Goal: Check status: Check status

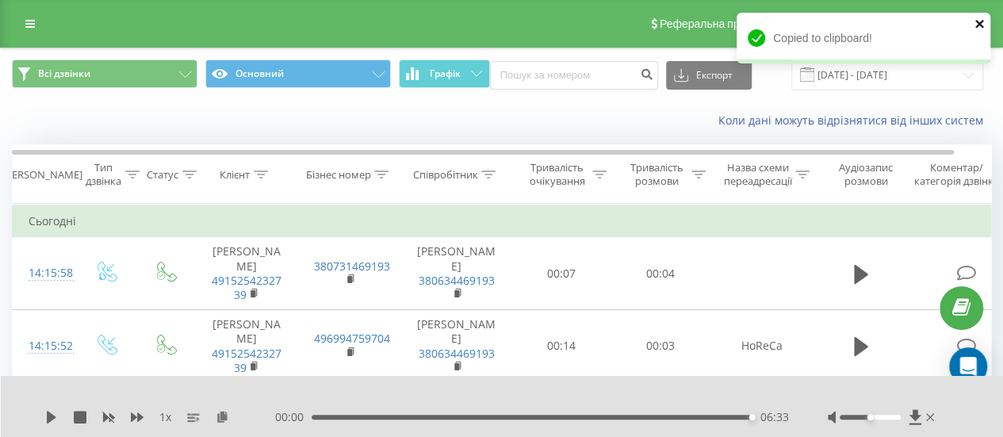
click at [983, 18] on icon "close" at bounding box center [980, 23] width 11 height 13
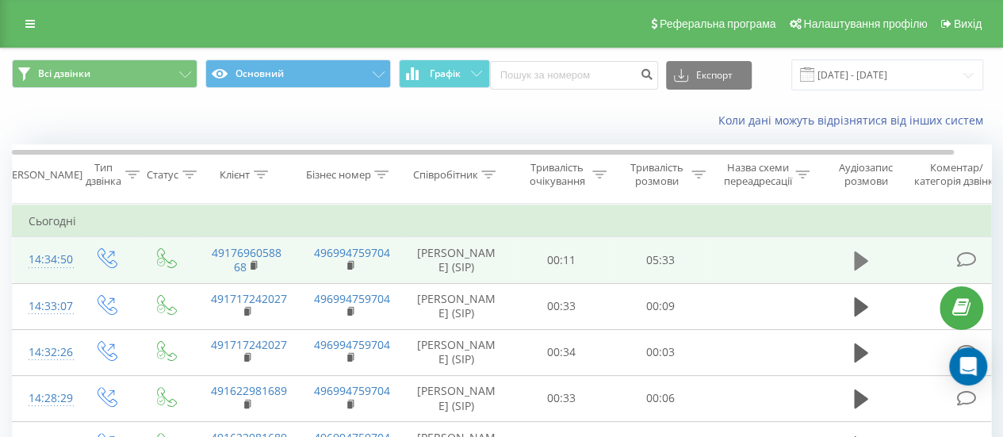
click at [856, 266] on icon at bounding box center [861, 260] width 14 height 19
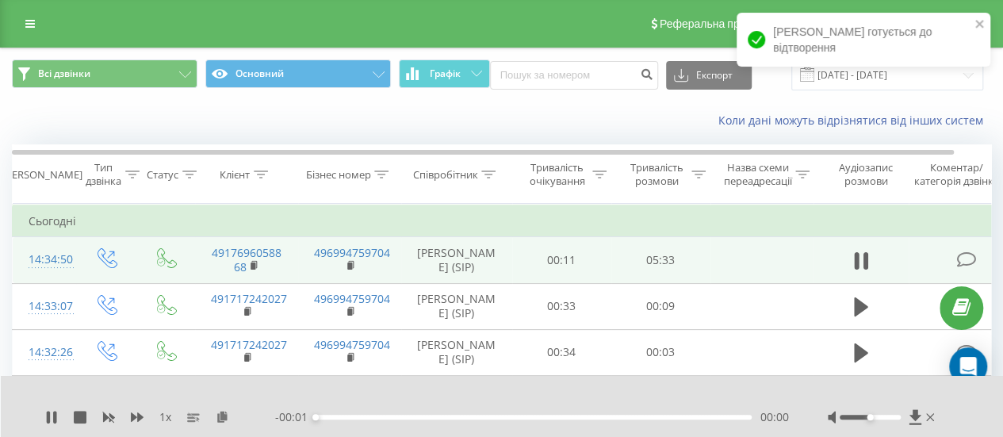
click at [668, 415] on div "00:00" at bounding box center [534, 417] width 436 height 5
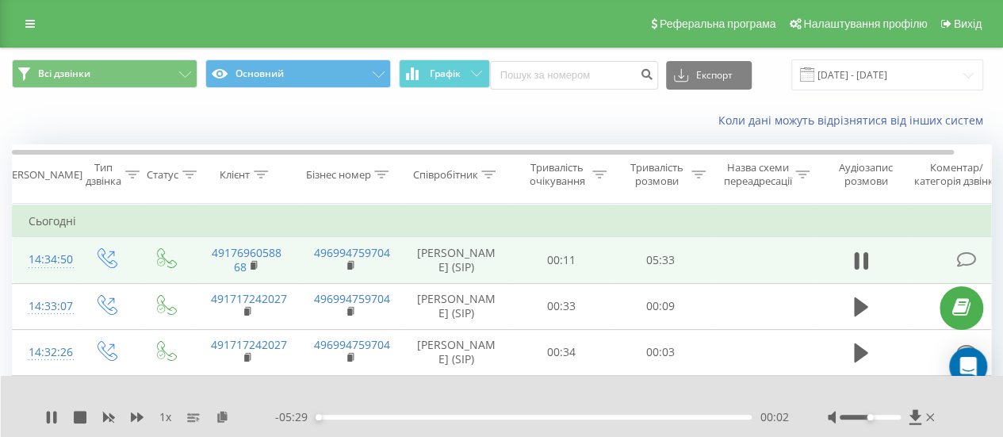
click at [668, 415] on div "00:02" at bounding box center [534, 417] width 436 height 5
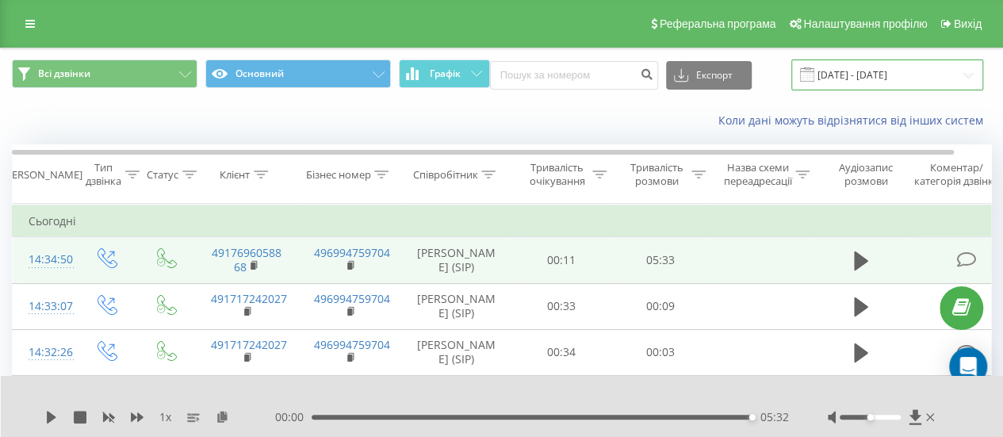
click at [885, 77] on input "[DATE] - [DATE]" at bounding box center [887, 74] width 192 height 31
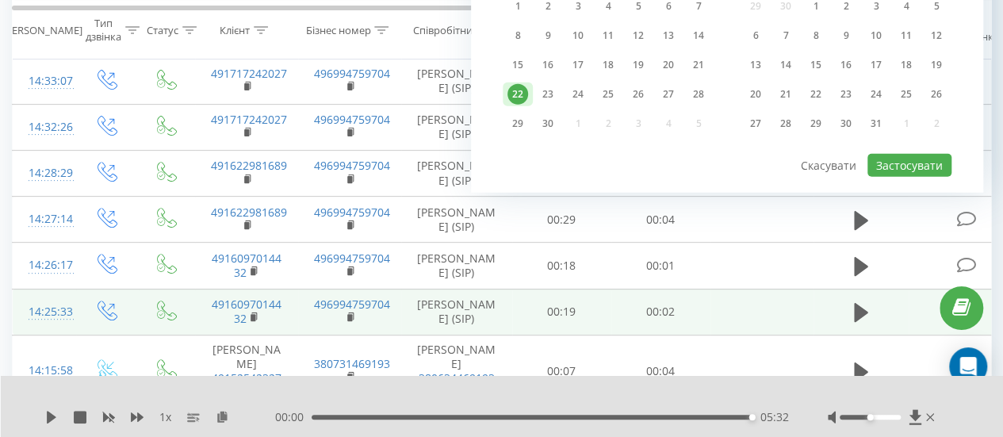
scroll to position [238, 0]
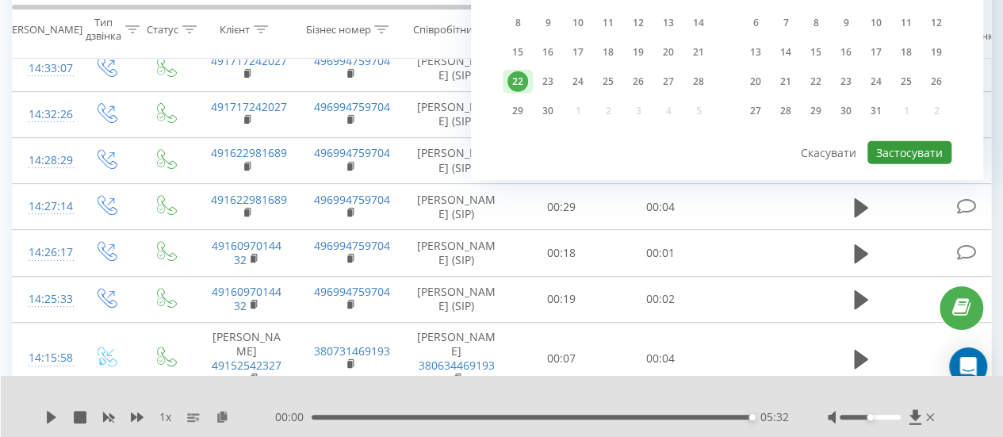
click at [921, 143] on button "Застосувати" at bounding box center [909, 152] width 84 height 23
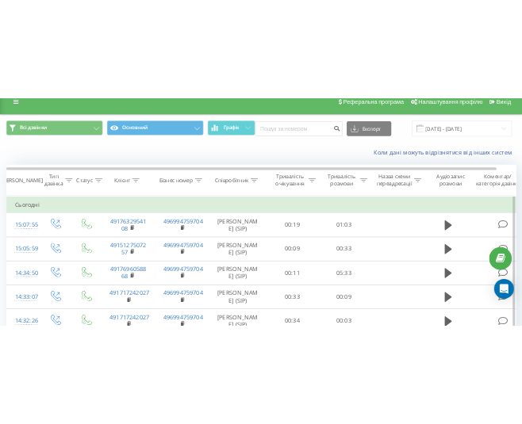
scroll to position [0, 0]
